Goal: Find specific page/section: Find specific page/section

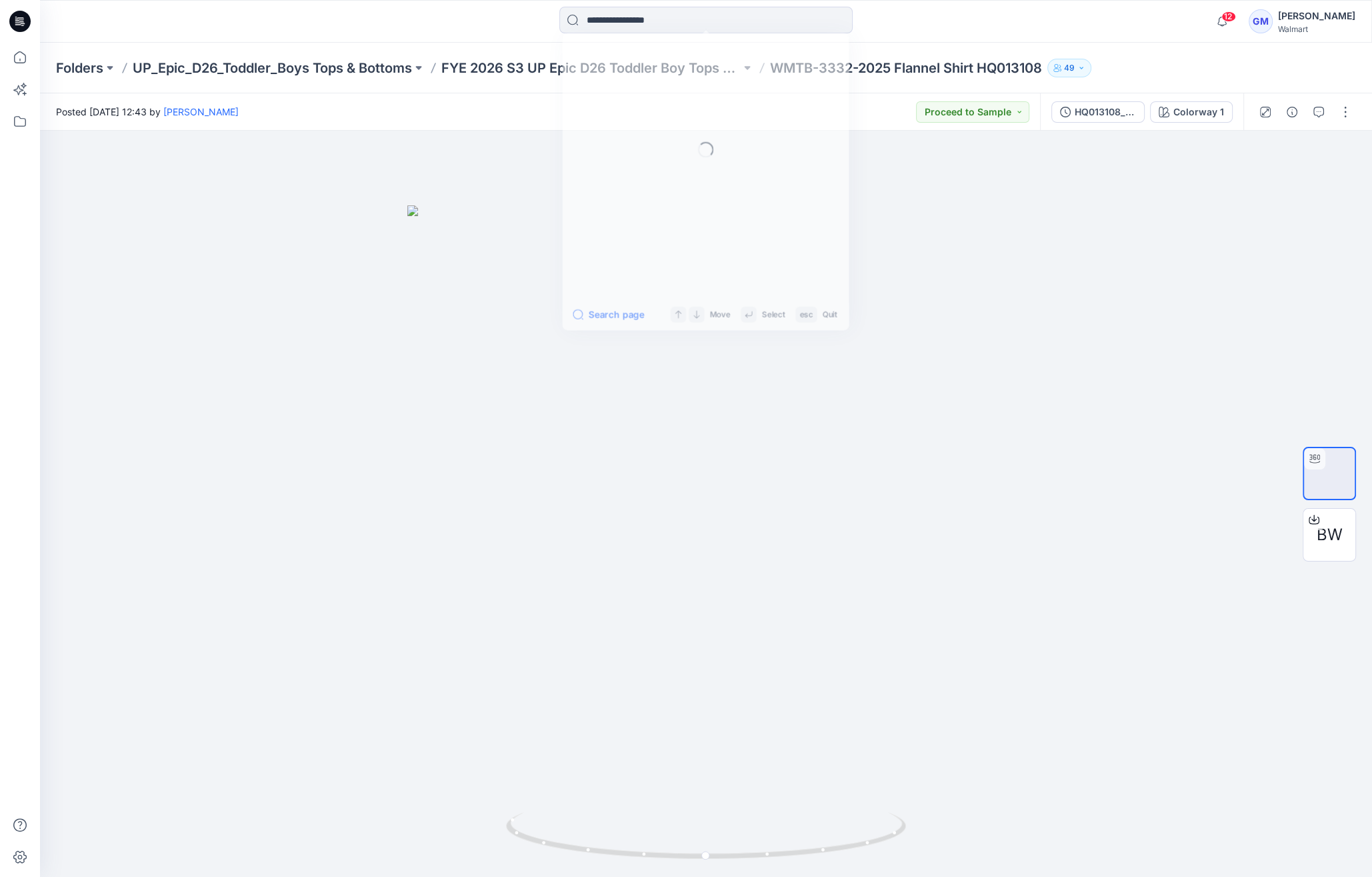
click at [698, 26] on input at bounding box center [705, 20] width 293 height 27
type input "*********"
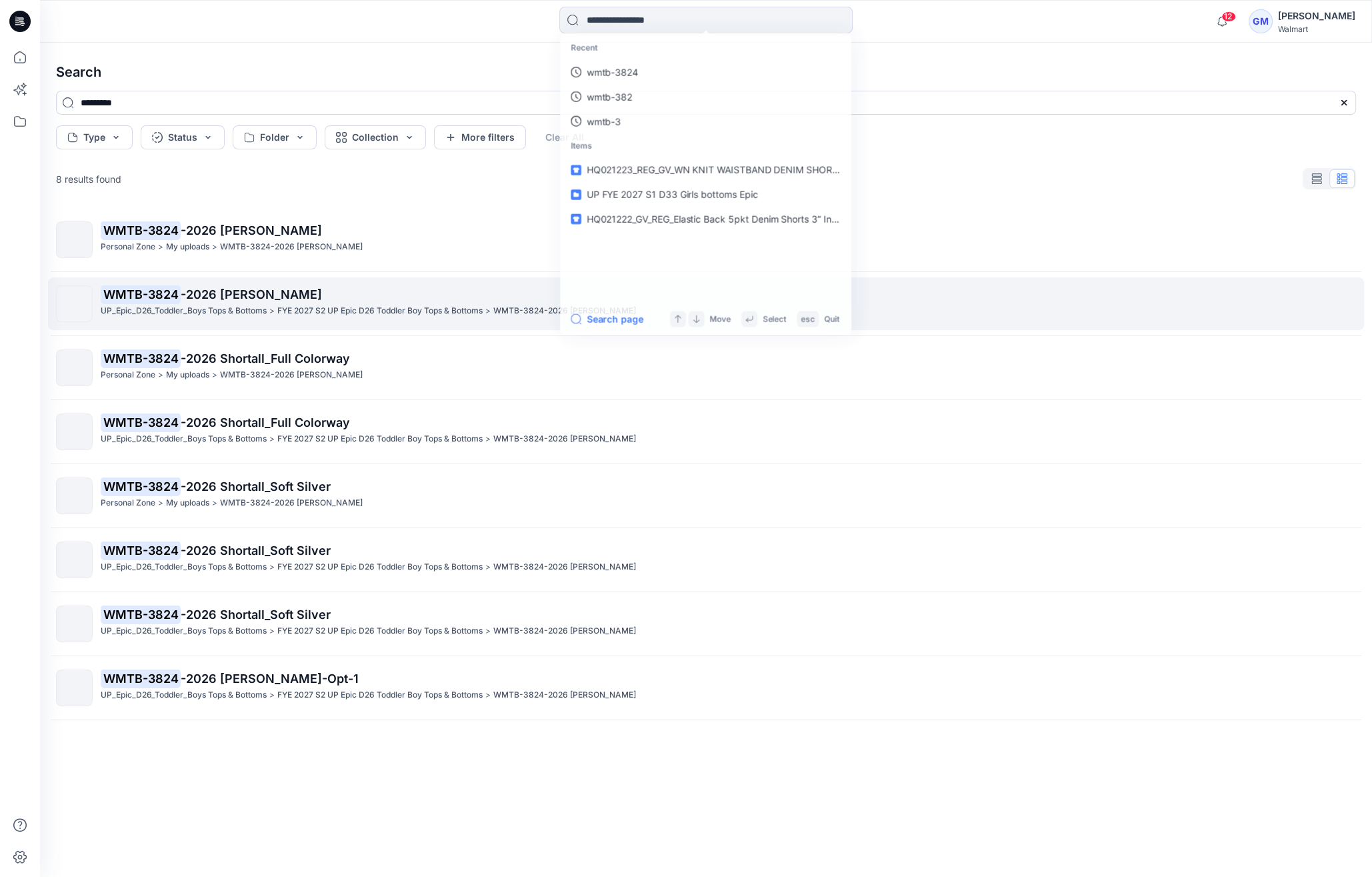
click at [220, 302] on p "WMTB-3824 -2026 [PERSON_NAME]" at bounding box center [728, 294] width 1254 height 19
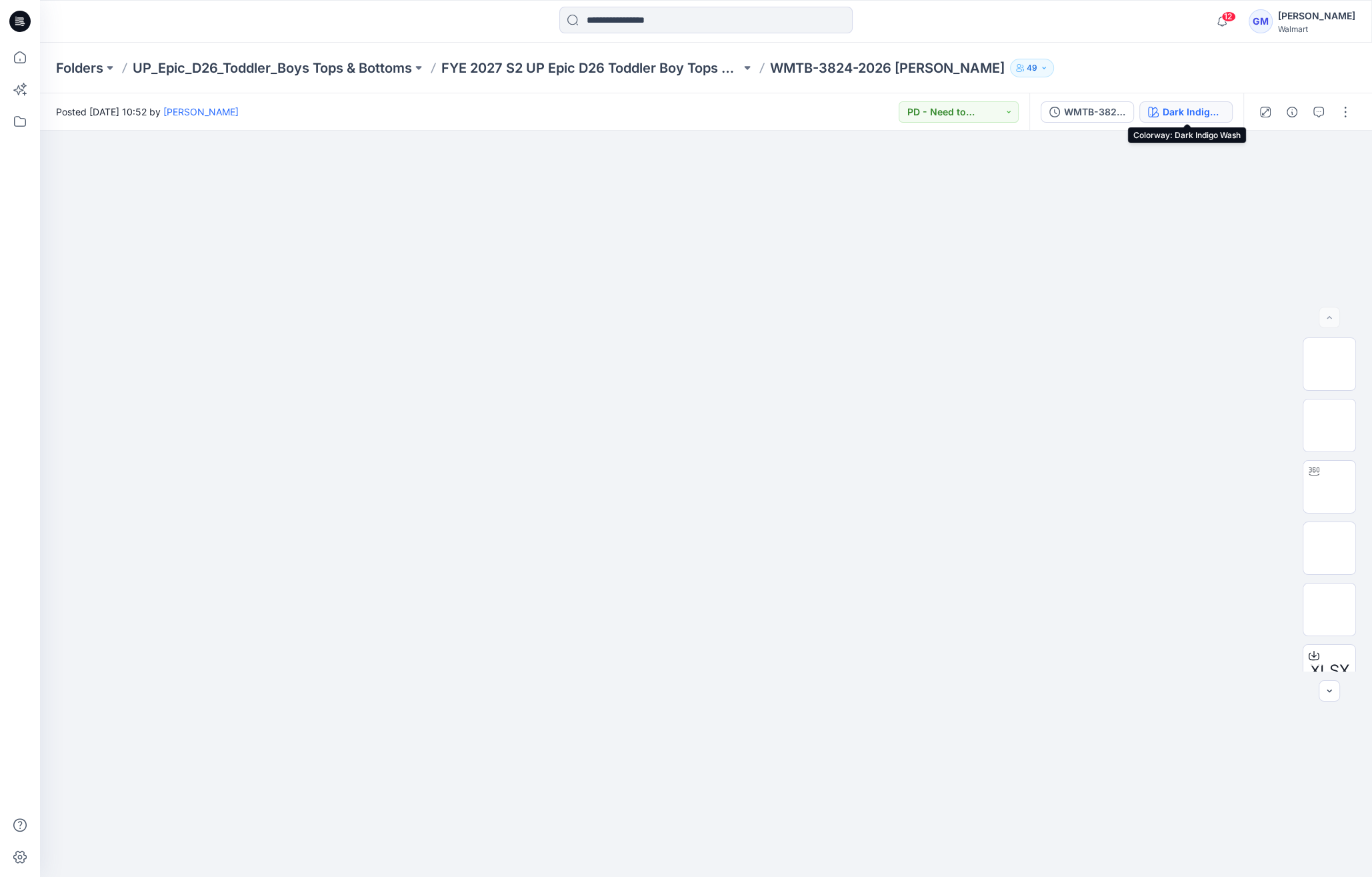
click at [1182, 120] on button "Dark Indigo Wash" at bounding box center [1186, 113] width 93 height 22
